Goal: Find specific page/section: Find specific page/section

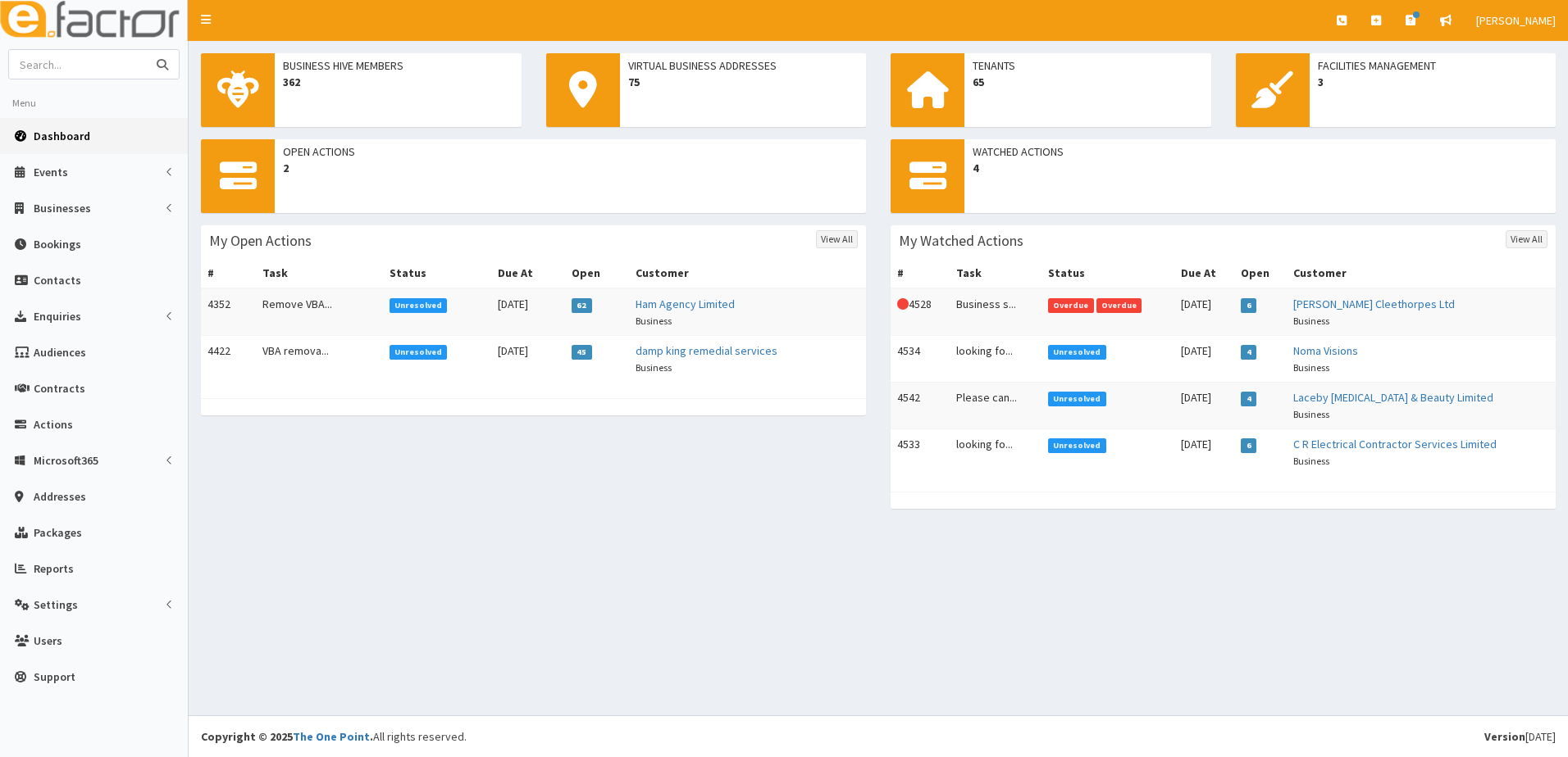
click at [114, 68] on input "text" at bounding box center [78, 64] width 138 height 29
type input "[PERSON_NAME]"
click at [146, 50] on button "submit" at bounding box center [162, 64] width 32 height 29
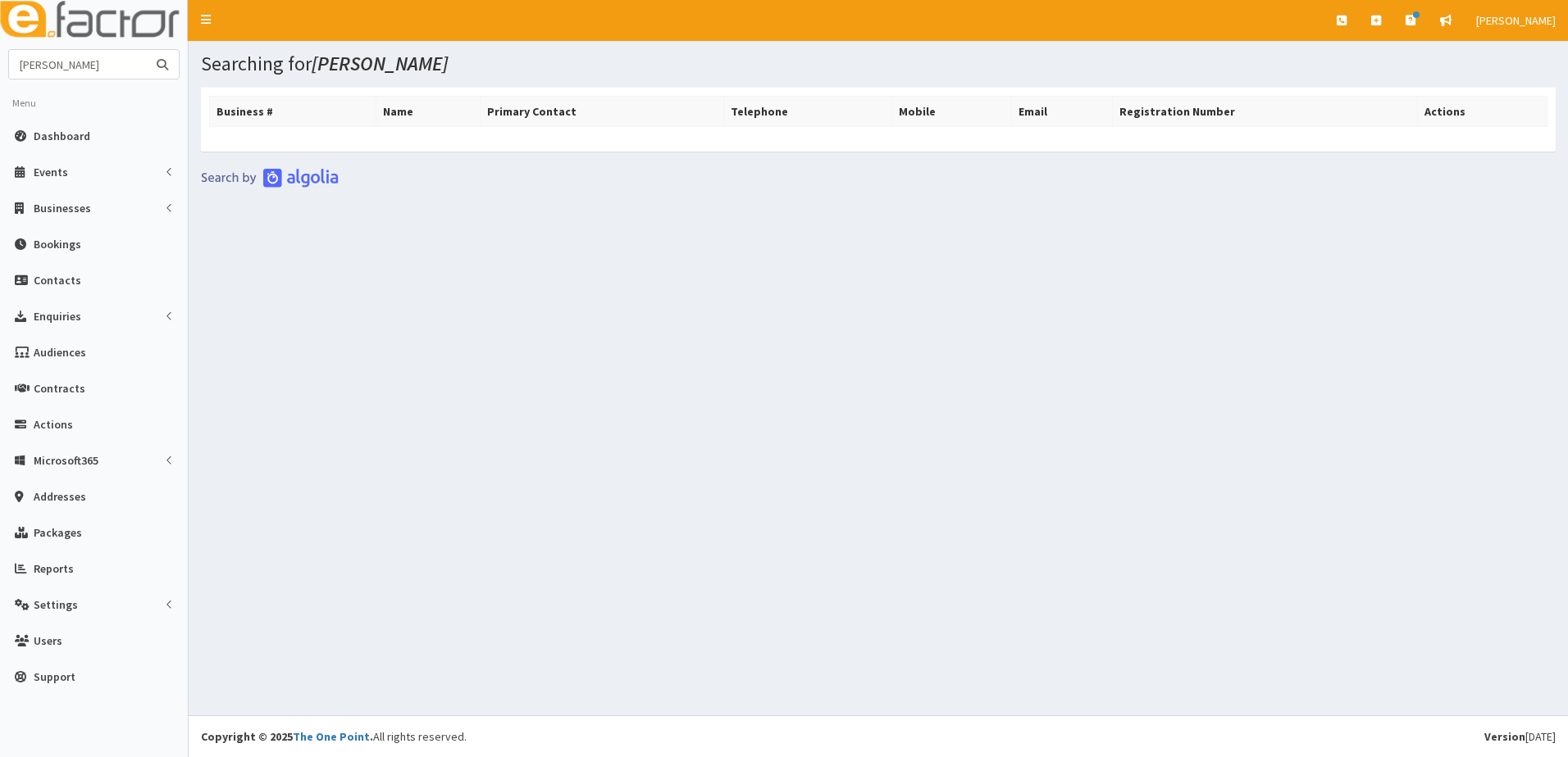
click at [23, 63] on input "[PERSON_NAME]" at bounding box center [78, 64] width 138 height 29
type input "[PERSON_NAME]"
click at [146, 50] on button "submit" at bounding box center [162, 64] width 32 height 29
